Goal: Check status: Check status

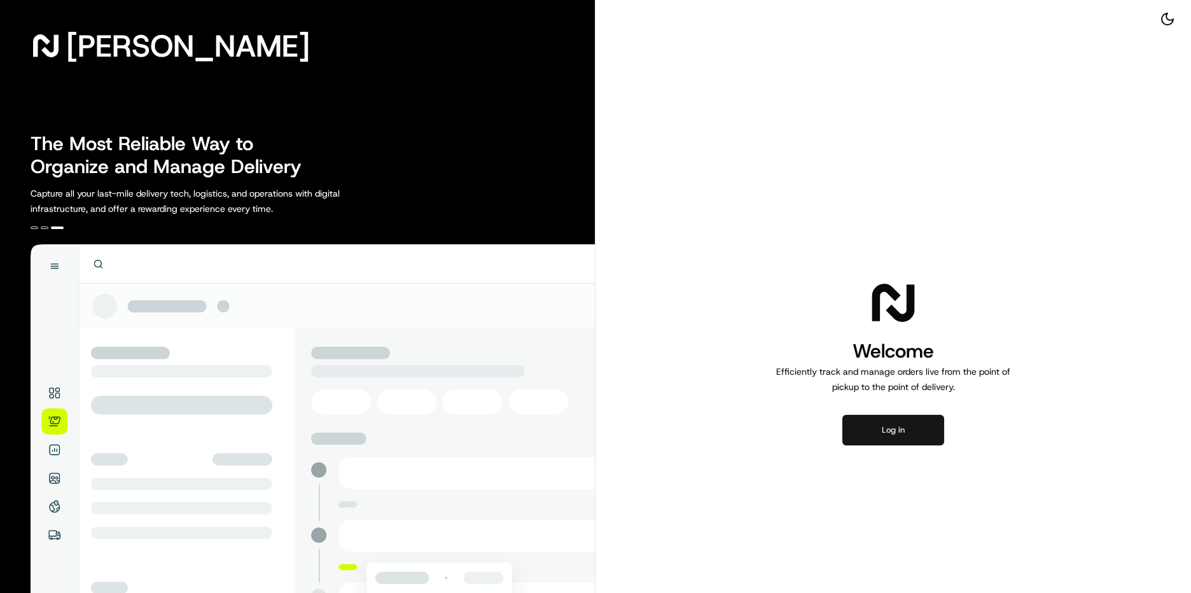
click at [874, 440] on button "Log in" at bounding box center [893, 430] width 102 height 31
